Goal: Transaction & Acquisition: Purchase product/service

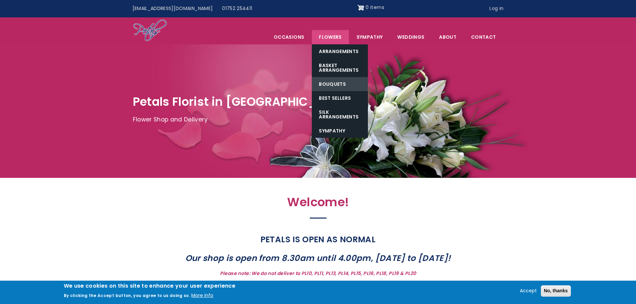
click at [344, 85] on link "Bouquets" at bounding box center [340, 84] width 56 height 14
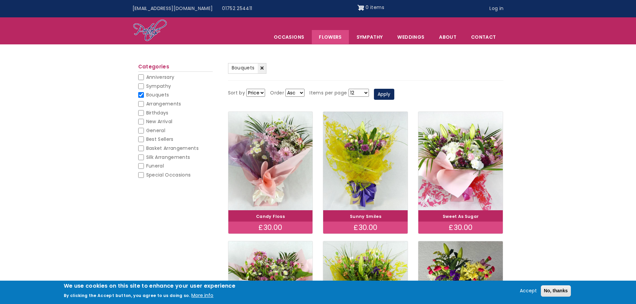
click at [264, 93] on select "Price Title" at bounding box center [255, 93] width 19 height 8
click at [261, 93] on select "Price Title" at bounding box center [255, 93] width 19 height 8
click at [361, 90] on select "12 18 24 30 - All -" at bounding box center [359, 93] width 20 height 8
click at [360, 90] on select "12 18 24 30 - All -" at bounding box center [359, 93] width 20 height 8
click at [380, 94] on button "Apply" at bounding box center [384, 94] width 20 height 11
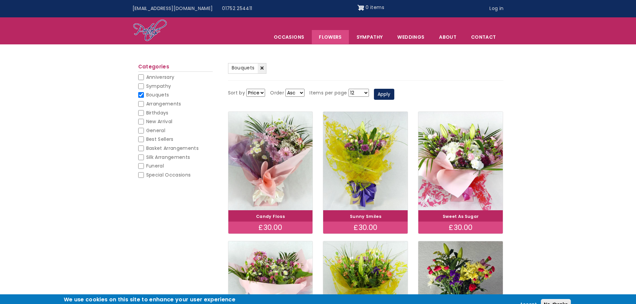
click at [358, 92] on select "12 18 24 30 - All -" at bounding box center [359, 93] width 20 height 8
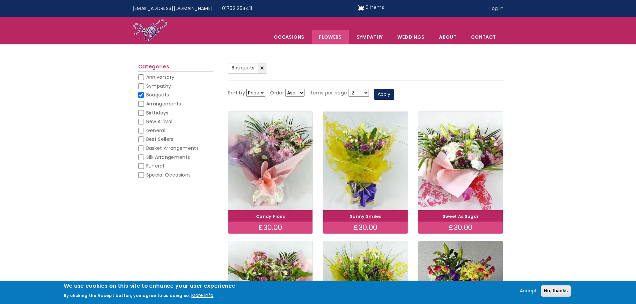
select select "All"
click at [349, 89] on select "12 18 24 30 - All -" at bounding box center [359, 93] width 20 height 8
click at [380, 94] on button "Apply" at bounding box center [384, 94] width 20 height 11
click at [257, 91] on select "Price Title" at bounding box center [255, 93] width 19 height 8
click at [260, 94] on select "Price Title" at bounding box center [255, 93] width 19 height 8
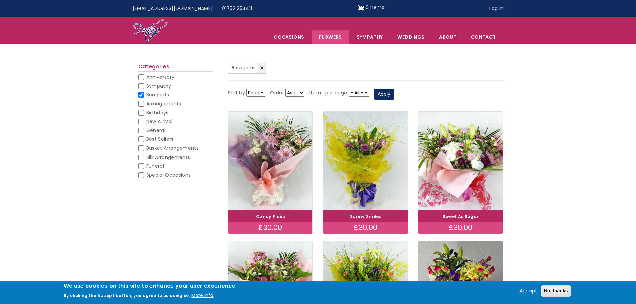
click at [297, 93] on select "Asc Desc" at bounding box center [294, 93] width 19 height 8
select select "DESC"
click at [285, 89] on select "Asc Desc" at bounding box center [294, 93] width 19 height 8
click at [390, 90] on button "Apply" at bounding box center [384, 94] width 20 height 11
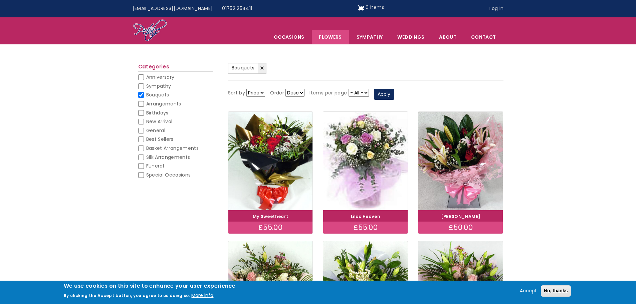
click at [294, 93] on select "Asc Desc" at bounding box center [294, 93] width 19 height 8
select select "ASC"
click at [285, 89] on select "Asc Desc" at bounding box center [294, 93] width 19 height 8
click at [385, 94] on button "Apply" at bounding box center [384, 94] width 20 height 11
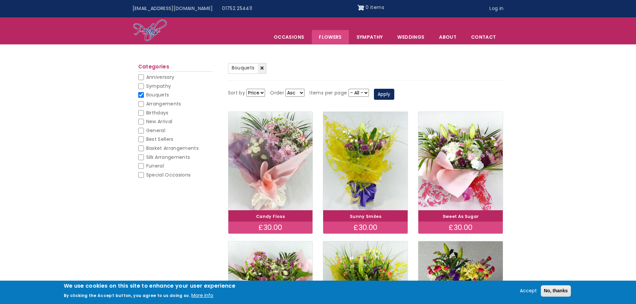
click at [291, 173] on img at bounding box center [270, 161] width 95 height 110
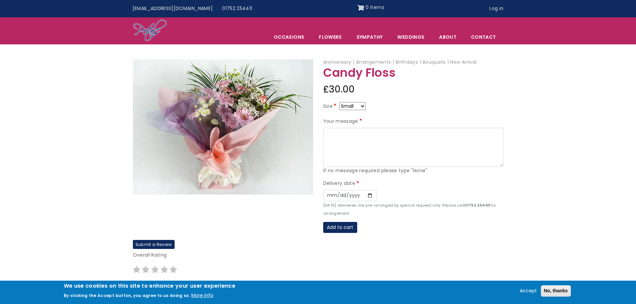
click at [363, 105] on select "Small Medium Large" at bounding box center [352, 106] width 26 height 8
select select "9"
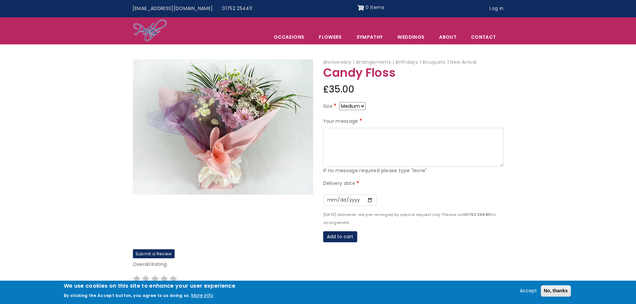
click at [359, 107] on select "Small Medium Large" at bounding box center [352, 106] width 26 height 8
select select "10"
click at [359, 107] on select "Small Medium Large" at bounding box center [352, 106] width 26 height 8
select select "9"
click at [360, 108] on select "Small Medium Large" at bounding box center [352, 106] width 26 height 8
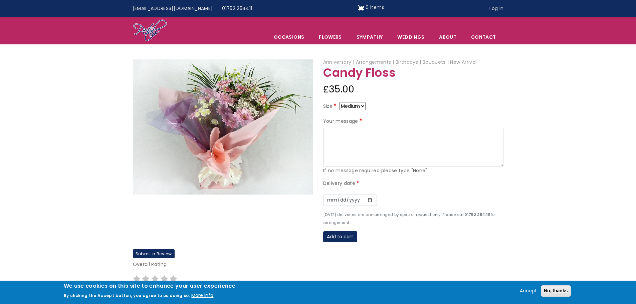
select select "8"
click at [398, 108] on div "Size Small Medium Large" at bounding box center [413, 107] width 180 height 11
drag, startPoint x: 292, startPoint y: 109, endPoint x: 289, endPoint y: 101, distance: 7.9
